Goal: Check status

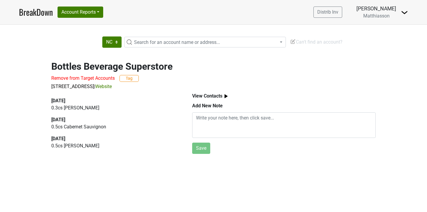
select select "NC"
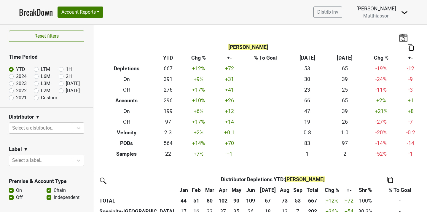
click at [38, 130] on div at bounding box center [41, 128] width 58 height 8
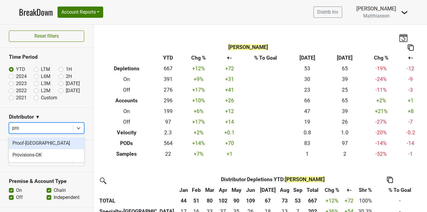
type input "proo"
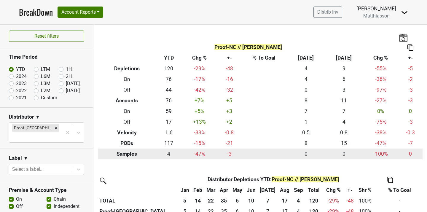
click at [301, 153] on td "0" at bounding box center [306, 154] width 38 height 11
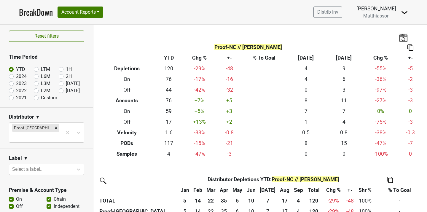
click at [404, 39] on img at bounding box center [403, 37] width 9 height 8
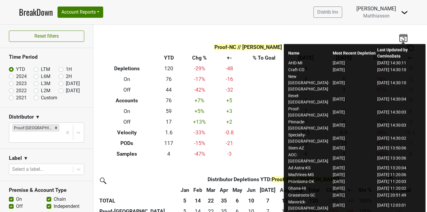
click at [404, 39] on img at bounding box center [403, 37] width 9 height 8
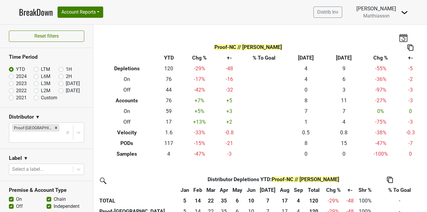
click at [41, 69] on label "LTM" at bounding box center [45, 69] width 9 height 7
click at [36, 69] on input "LTM" at bounding box center [46, 69] width 24 height 6
radio input "true"
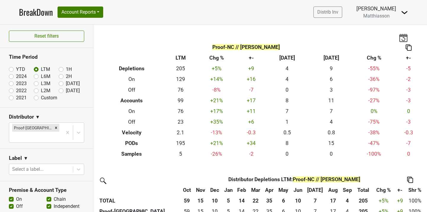
click at [180, 58] on th "LTM" at bounding box center [180, 58] width 31 height 11
click at [149, 47] on th "Proof-NC // Cappie Peete" at bounding box center [246, 47] width 297 height 11
click at [146, 39] on div "Proof-NC // Cappie Peete Breakdown Type LTM Chg % +- Sep ‘25 Sep ‘24 Chg % +- D…" at bounding box center [259, 92] width 333 height 135
click at [16, 69] on label "YTD" at bounding box center [20, 69] width 9 height 7
click at [12, 69] on input "YTD" at bounding box center [21, 69] width 24 height 6
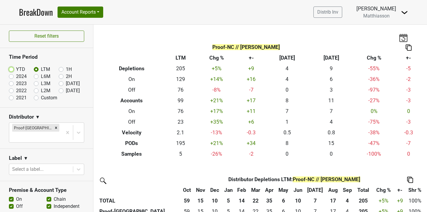
radio input "true"
